Goal: Information Seeking & Learning: Learn about a topic

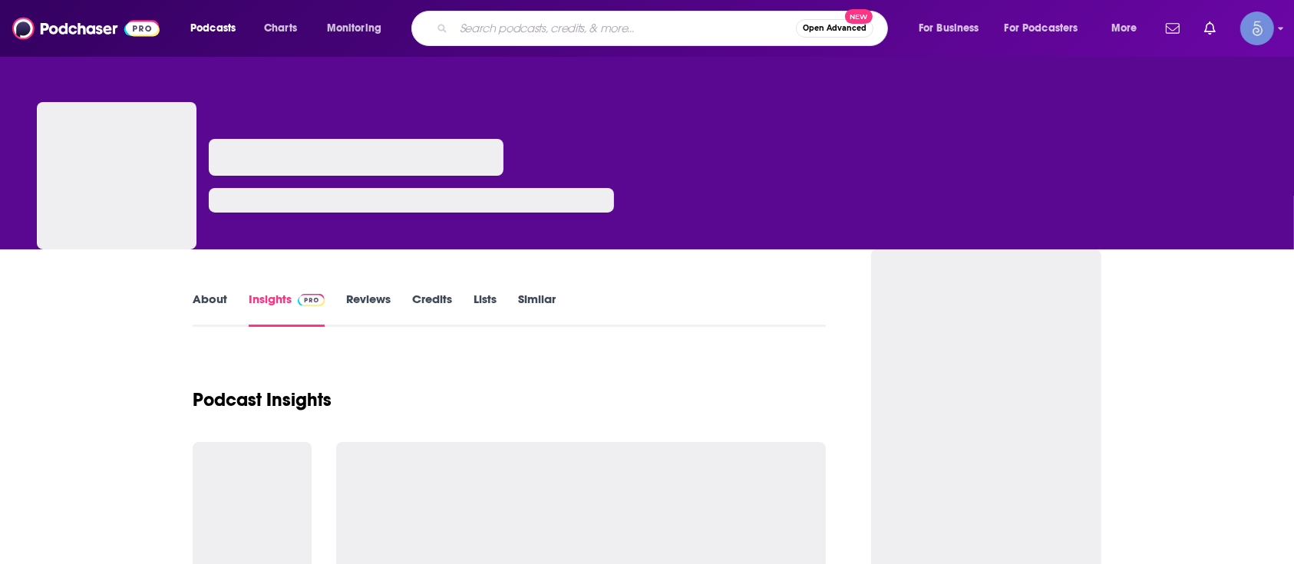
type input "Industrial IoT Spotlight"
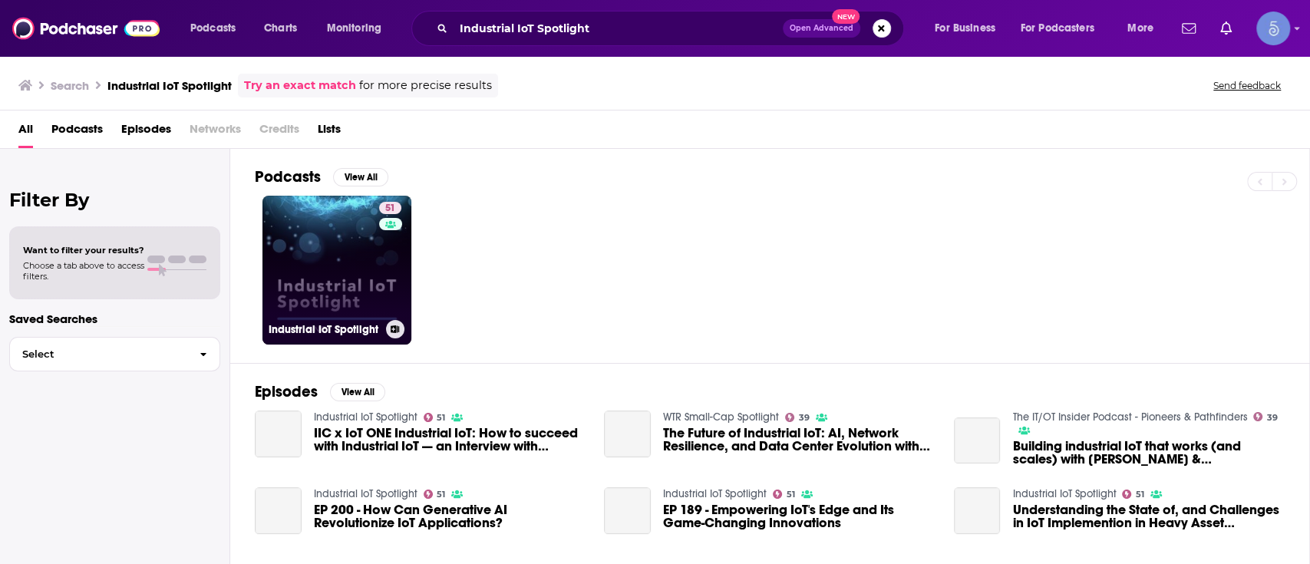
click at [355, 266] on link "51 Industrial IoT Spotlight" at bounding box center [336, 270] width 149 height 149
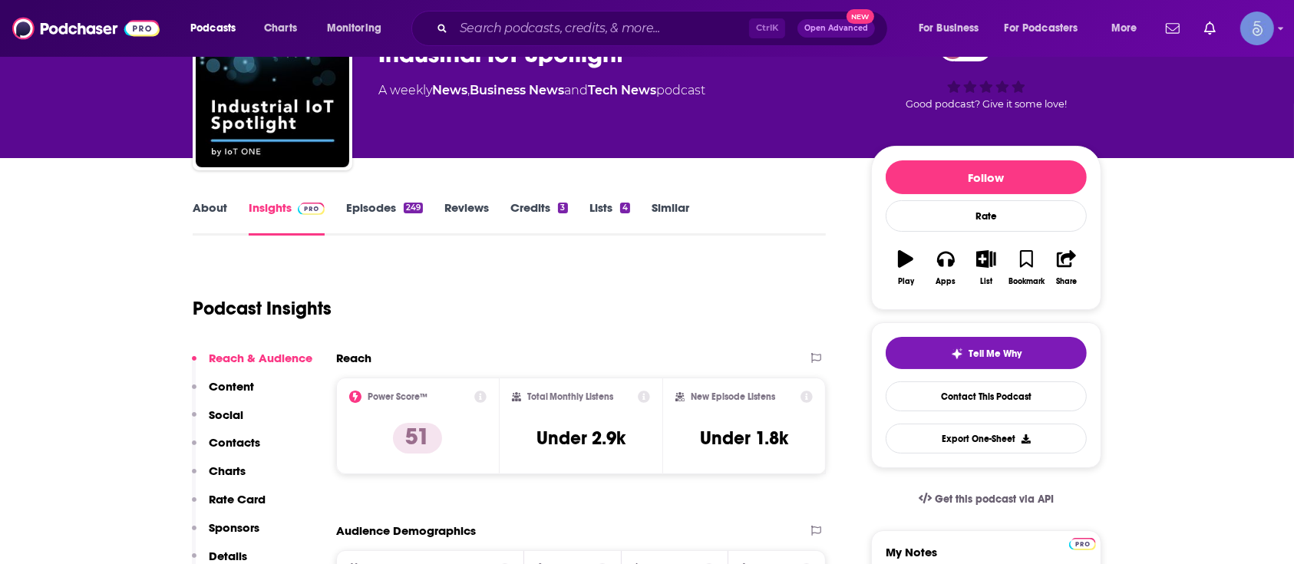
scroll to position [102, 0]
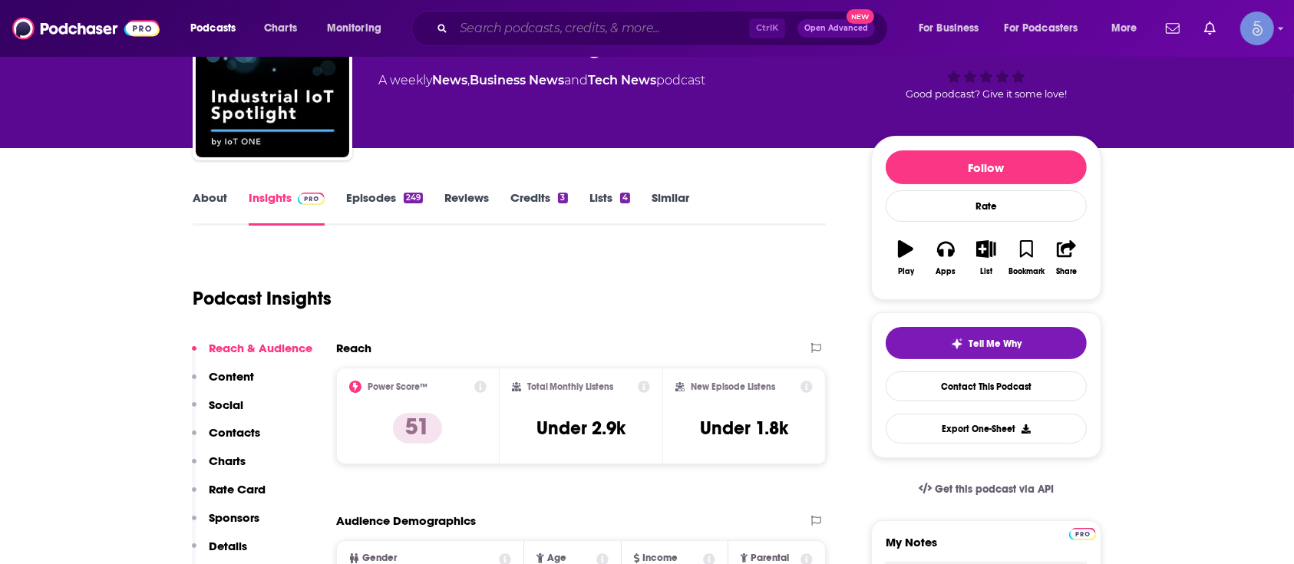
click at [535, 31] on input "Search podcasts, credits, & more..." at bounding box center [602, 28] width 296 height 25
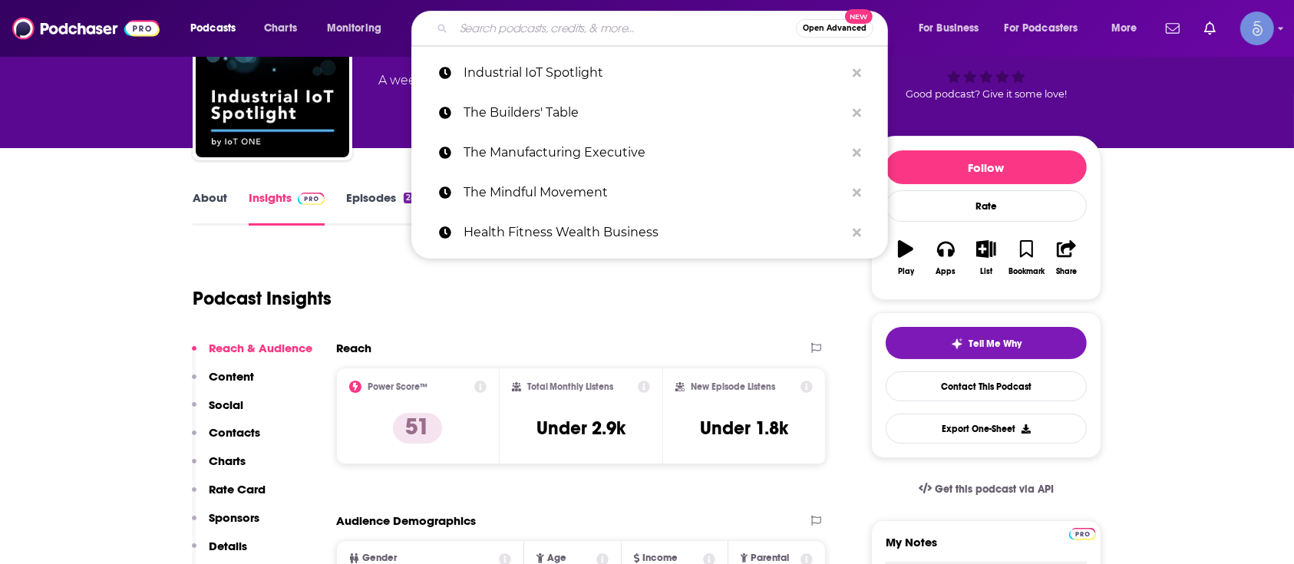
paste input "Mind Pump: Raw Fitness Truth"
type input "Mind Pump: Raw Fitness Truth"
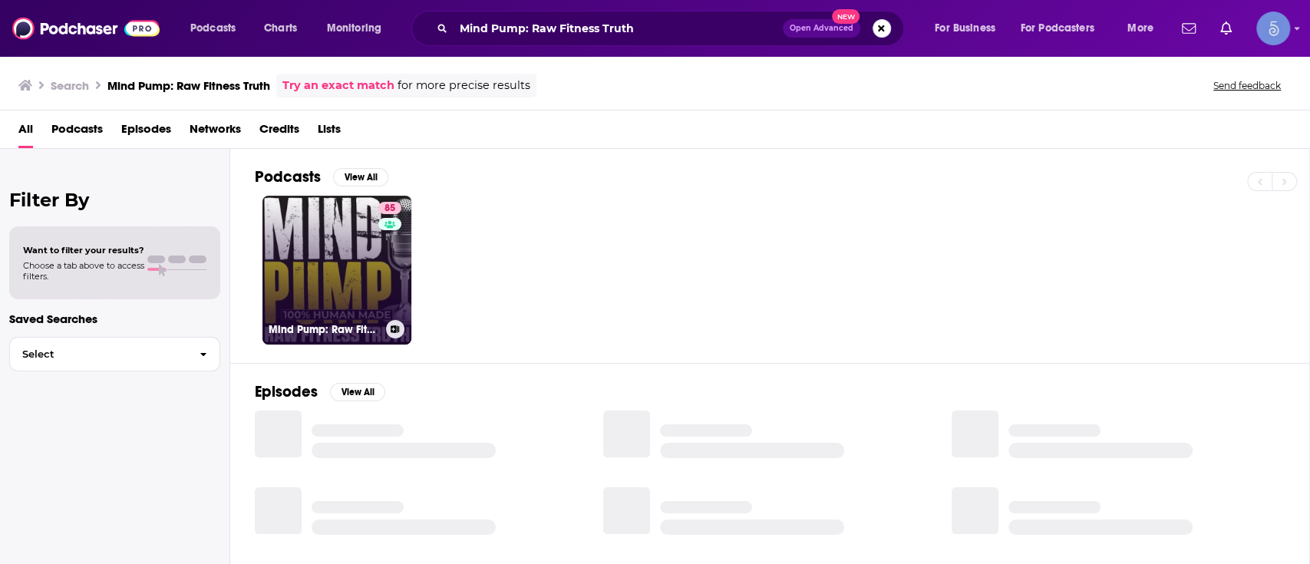
click at [315, 249] on link "85 Mind Pump: Raw Fitness Truth" at bounding box center [336, 270] width 149 height 149
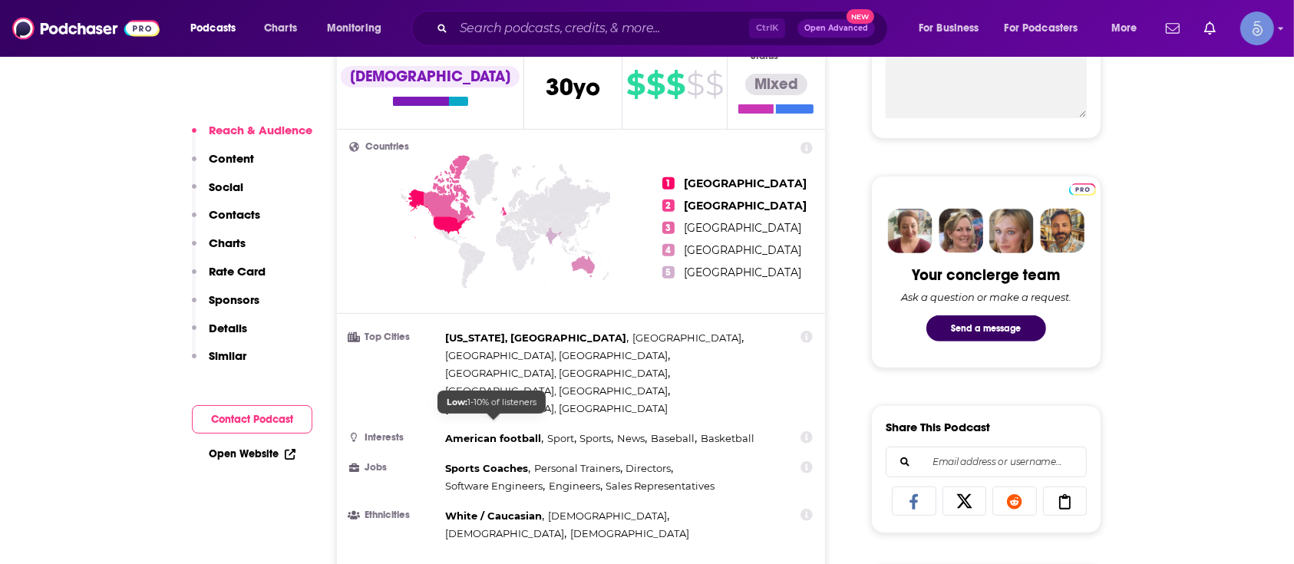
scroll to position [1023, 0]
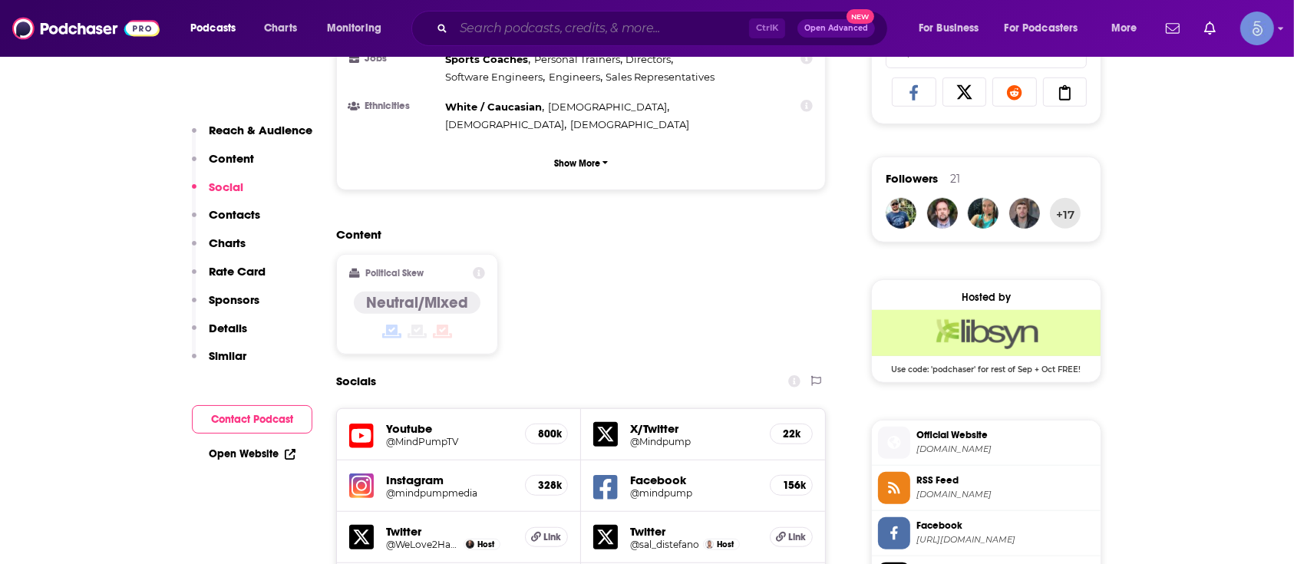
click at [631, 38] on input "Search podcasts, credits, & more..." at bounding box center [602, 28] width 296 height 25
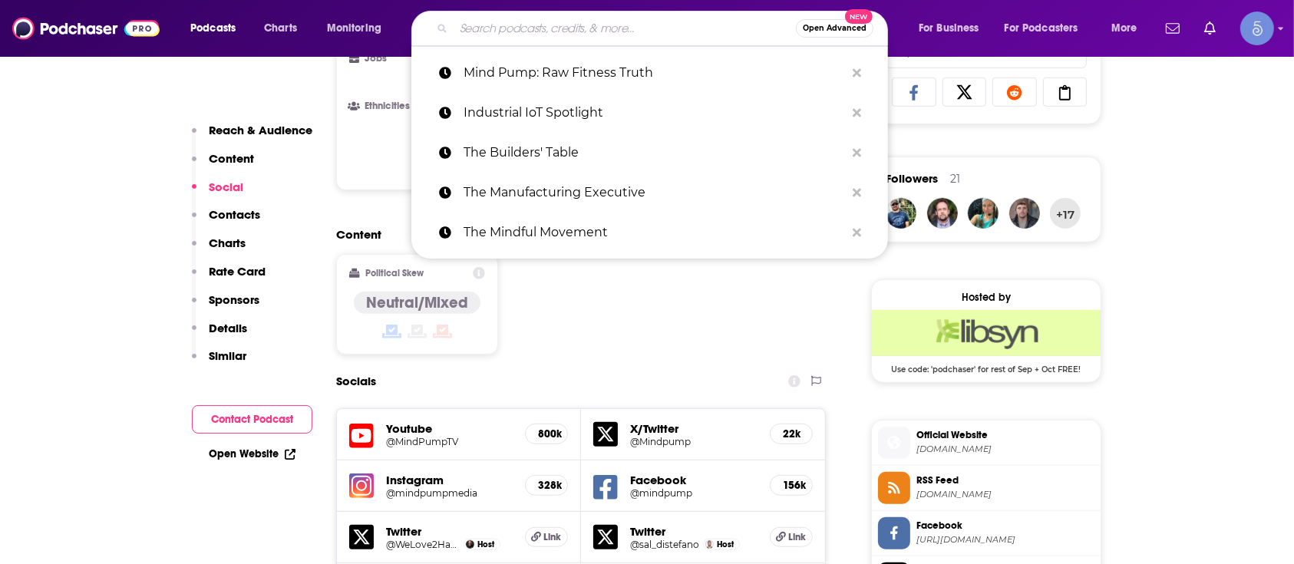
paste input "The Playbook With [PERSON_NAME]"
type input "The Playbook With [PERSON_NAME]"
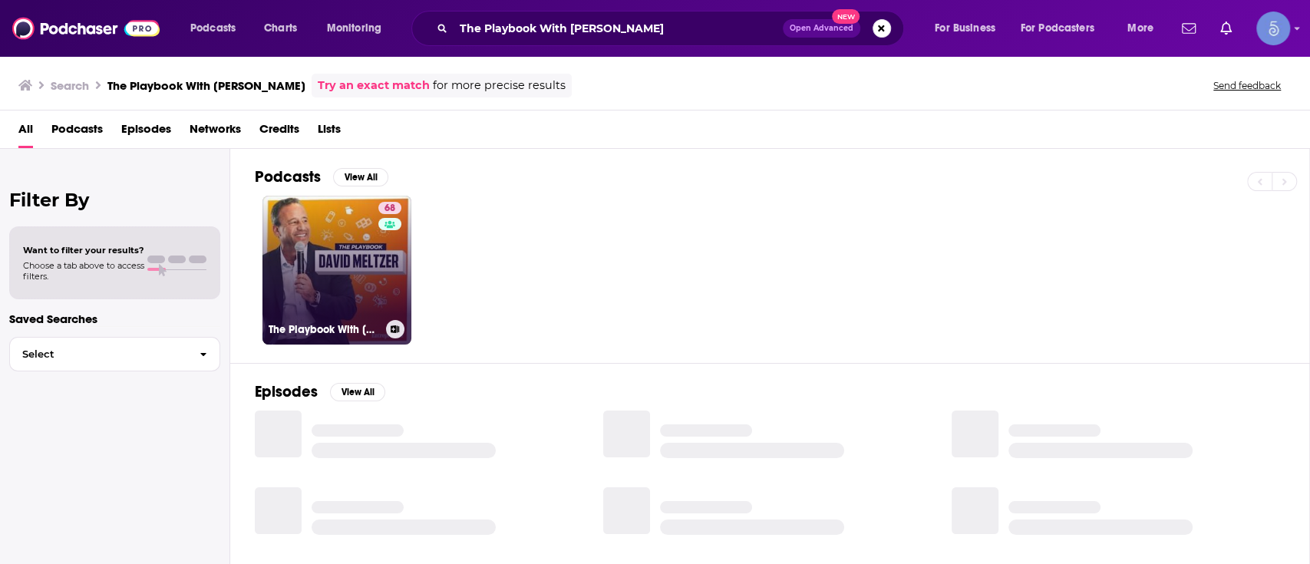
click at [325, 294] on link "68 The Playbook With [PERSON_NAME]" at bounding box center [336, 270] width 149 height 149
